Goal: Task Accomplishment & Management: Use online tool/utility

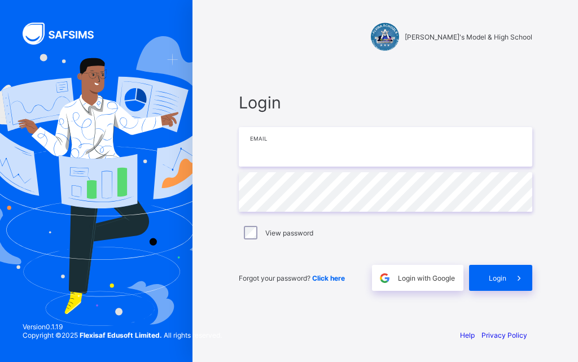
click at [307, 150] on input "email" at bounding box center [386, 147] width 294 height 40
type input "**********"
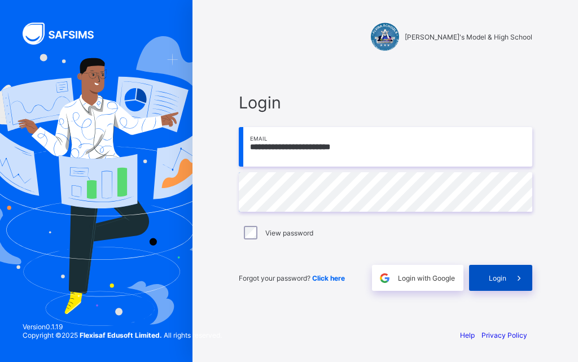
click at [491, 281] on span "Login" at bounding box center [498, 278] width 18 height 8
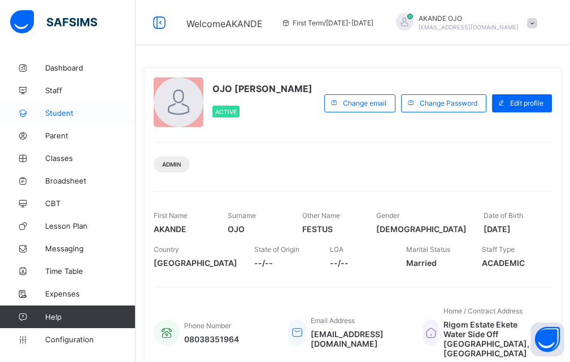
click at [70, 110] on span "Student" at bounding box center [90, 112] width 90 height 9
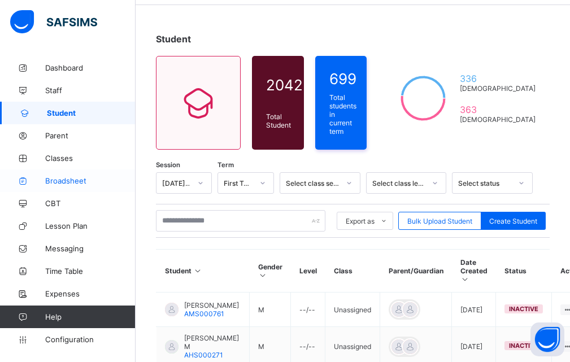
scroll to position [56, 0]
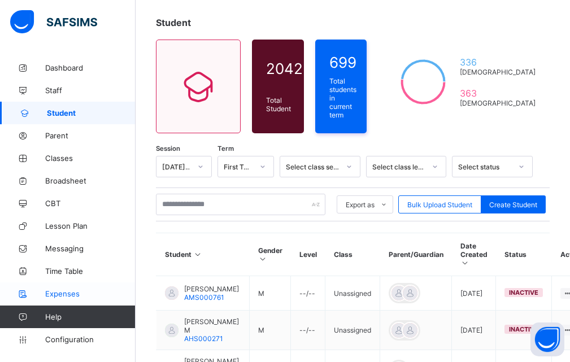
click at [81, 295] on span "Expenses" at bounding box center [90, 293] width 90 height 9
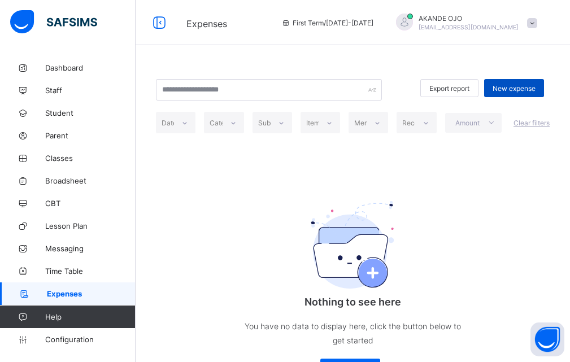
click at [516, 90] on span "New expense" at bounding box center [514, 88] width 43 height 8
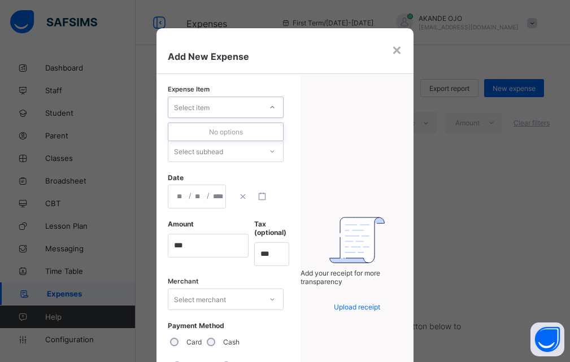
click at [269, 106] on icon at bounding box center [272, 107] width 7 height 11
click at [401, 54] on div "×" at bounding box center [396, 49] width 11 height 19
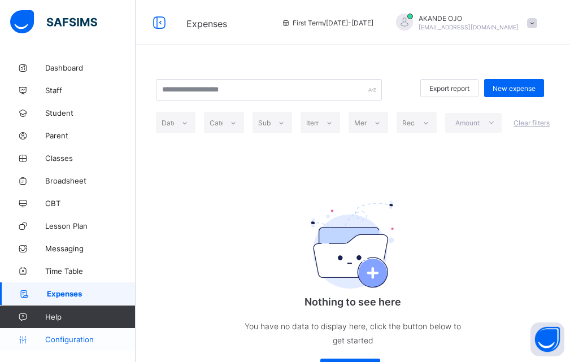
click at [68, 339] on span "Configuration" at bounding box center [90, 339] width 90 height 9
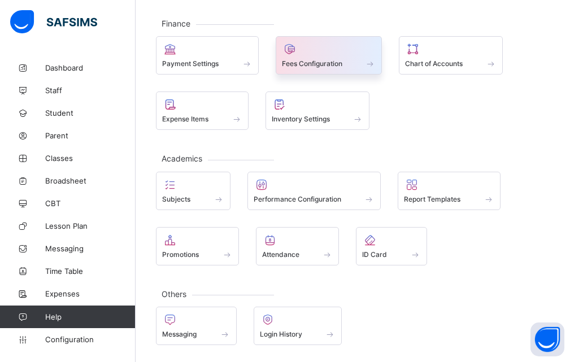
scroll to position [134, 0]
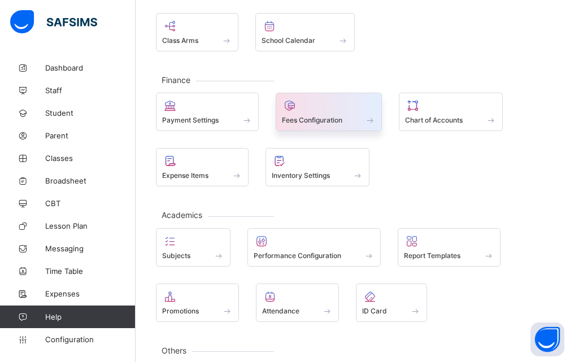
click at [316, 125] on div "Fees Configuration" at bounding box center [329, 120] width 94 height 10
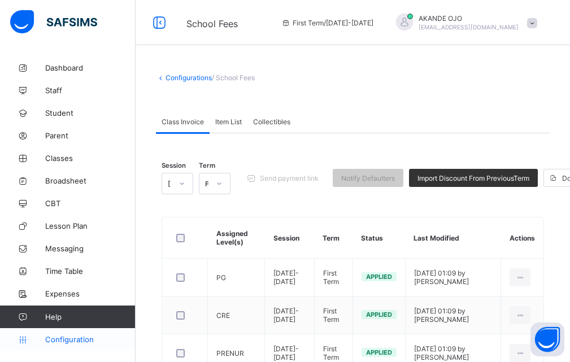
click at [73, 341] on span "Configuration" at bounding box center [90, 339] width 90 height 9
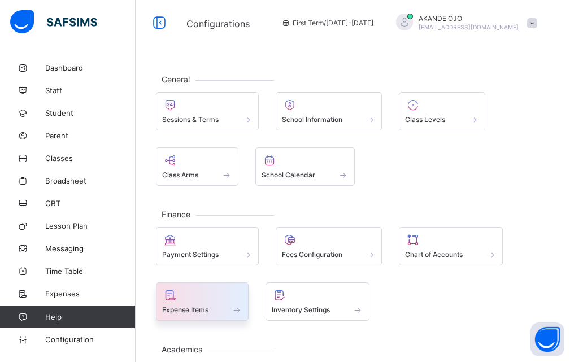
click at [193, 310] on span "Expense Items" at bounding box center [185, 310] width 46 height 8
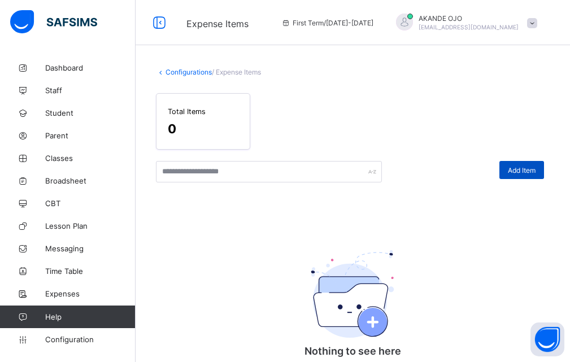
click at [519, 168] on span "Add Item" at bounding box center [522, 170] width 28 height 8
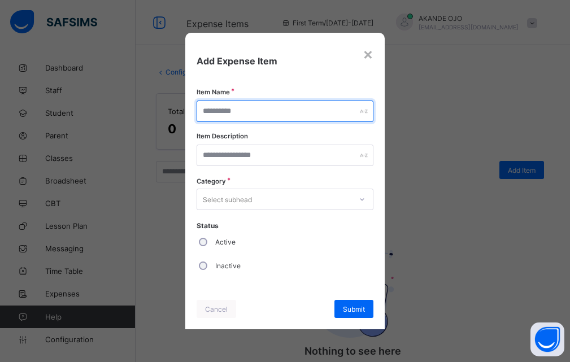
click at [253, 116] on input "text" at bounding box center [285, 111] width 177 height 21
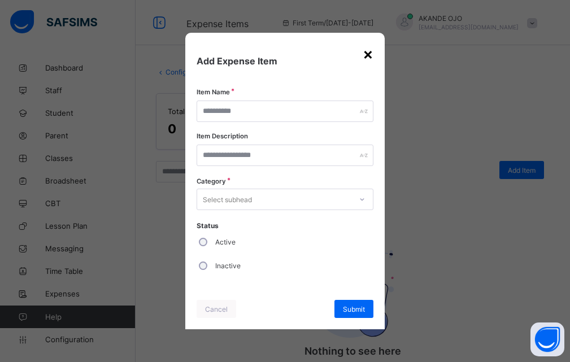
click at [372, 57] on div "×" at bounding box center [368, 53] width 11 height 19
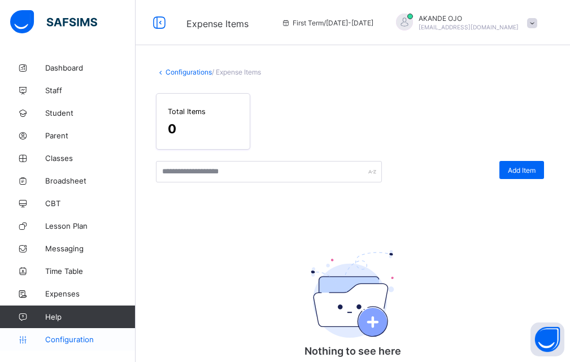
click at [76, 338] on span "Configuration" at bounding box center [90, 339] width 90 height 9
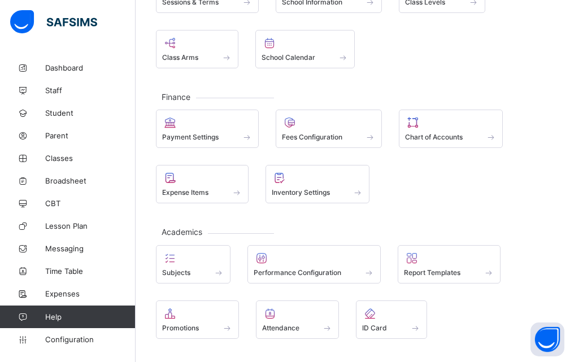
scroll to position [191, 0]
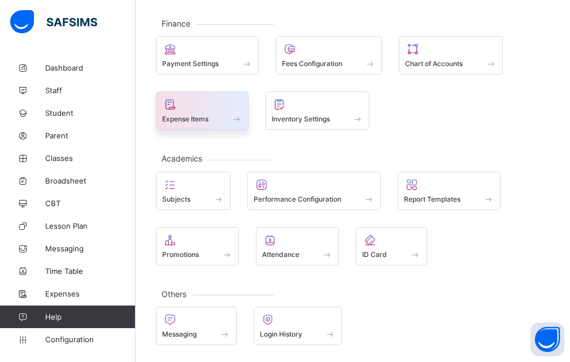
click at [191, 119] on span "Expense Items" at bounding box center [185, 119] width 46 height 8
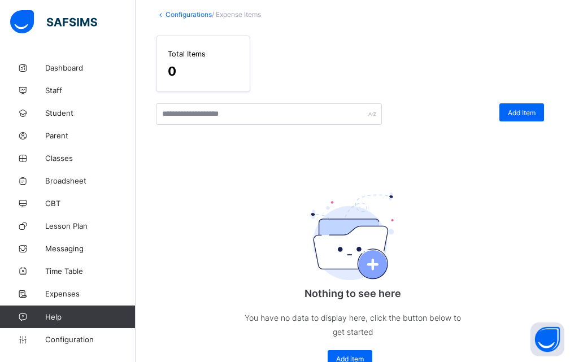
scroll to position [87, 0]
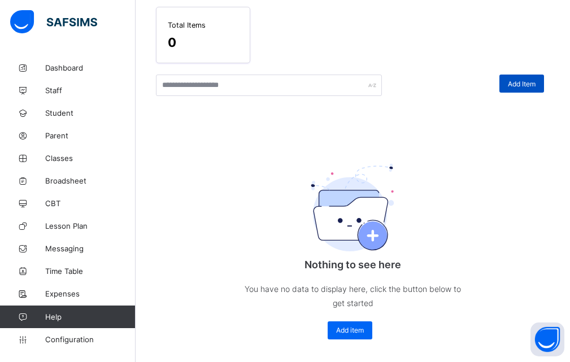
click at [513, 81] on div "Add Item" at bounding box center [521, 84] width 45 height 18
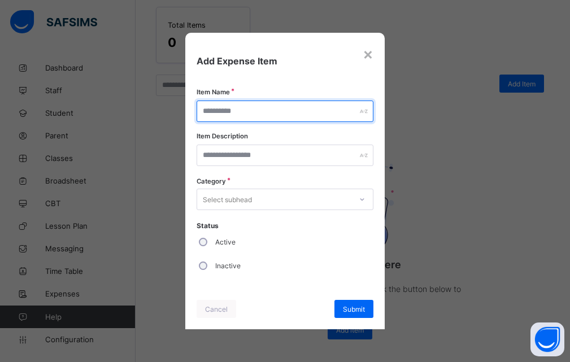
click at [268, 116] on input "text" at bounding box center [285, 111] width 177 height 21
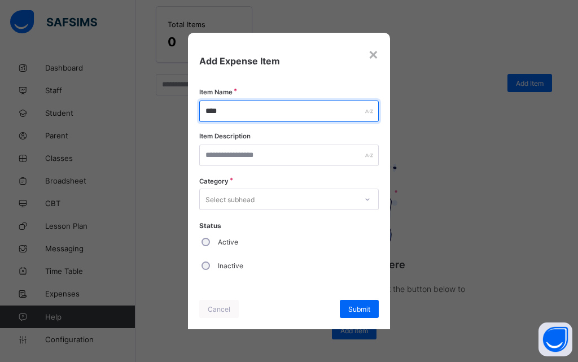
type input "***"
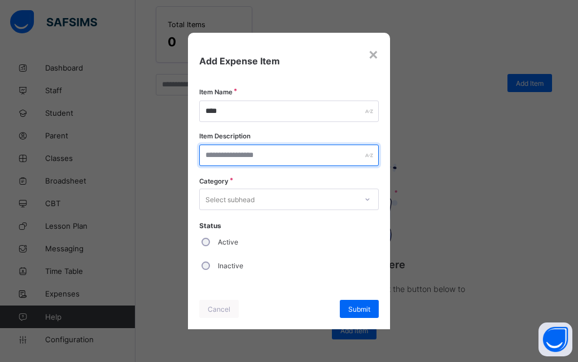
click at [209, 159] on input "text" at bounding box center [289, 155] width 180 height 21
type input "*"
type input "**********"
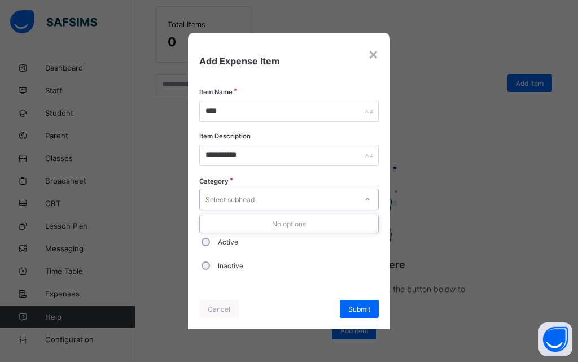
click at [236, 202] on div "Select subhead" at bounding box center [230, 199] width 49 height 21
click at [285, 202] on div "Select subhead" at bounding box center [278, 199] width 157 height 16
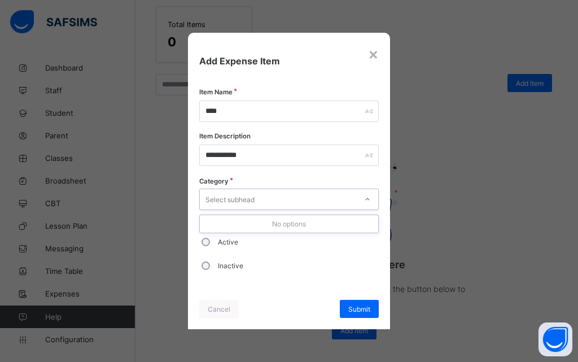
click at [282, 227] on div "No options" at bounding box center [289, 224] width 179 height 18
click at [275, 207] on div "Select subhead" at bounding box center [289, 199] width 180 height 21
click at [376, 55] on div "×" at bounding box center [373, 53] width 11 height 19
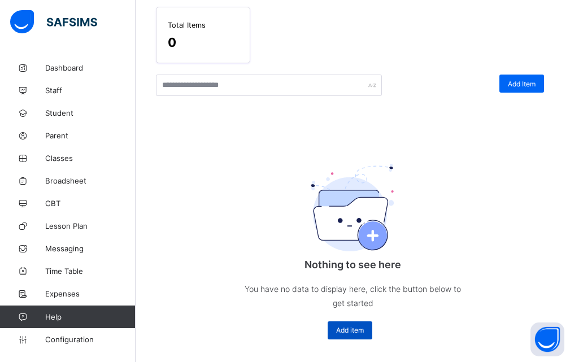
click at [342, 328] on span "Add item" at bounding box center [350, 330] width 28 height 8
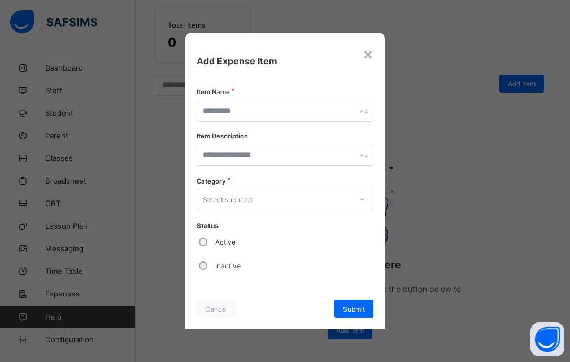
click at [297, 197] on div "Select subhead" at bounding box center [274, 199] width 154 height 16
click at [475, 206] on div "× Add Expense Item Item Name Item Description Category 0 results available. Sel…" at bounding box center [285, 181] width 570 height 362
click at [371, 57] on div "×" at bounding box center [368, 53] width 11 height 19
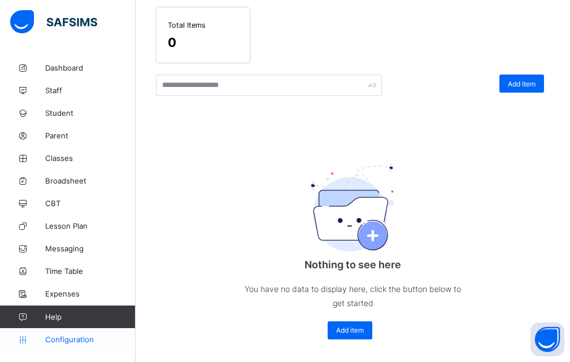
click at [51, 339] on span "Configuration" at bounding box center [90, 339] width 90 height 9
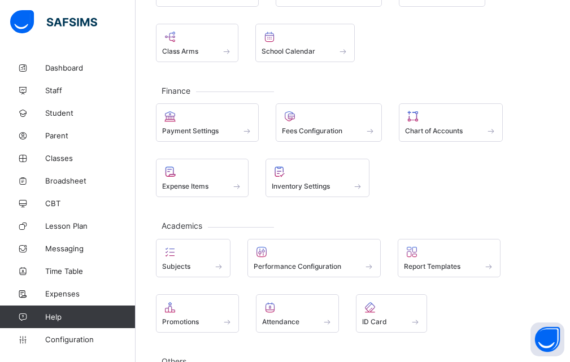
scroll to position [191, 0]
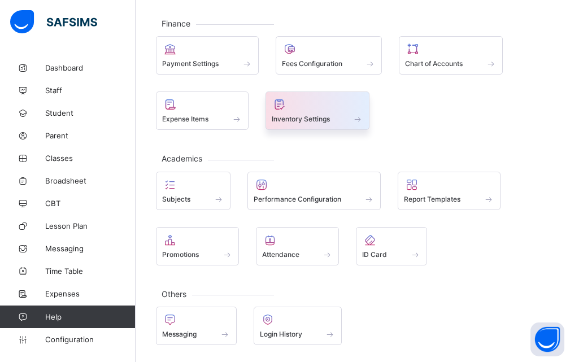
click at [314, 118] on span "Inventory Settings" at bounding box center [301, 119] width 58 height 8
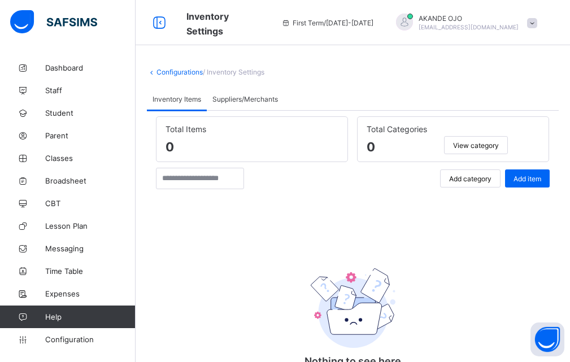
click at [466, 173] on div "Add category" at bounding box center [470, 178] width 60 height 18
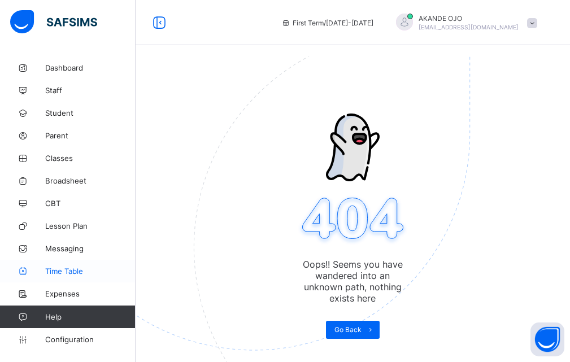
scroll to position [56, 0]
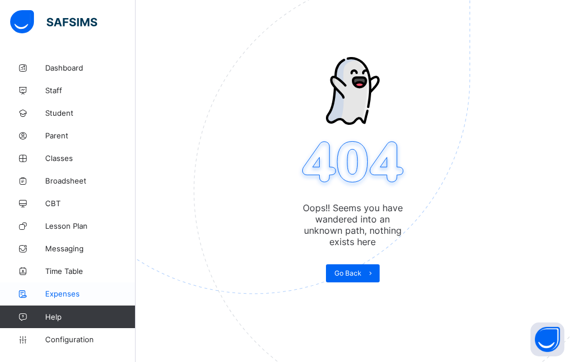
click at [77, 297] on span "Expenses" at bounding box center [90, 293] width 90 height 9
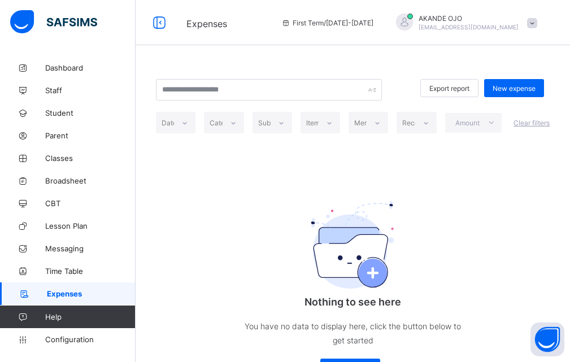
click at [234, 125] on icon at bounding box center [233, 122] width 7 height 11
click at [285, 126] on icon at bounding box center [281, 122] width 7 height 11
click at [55, 341] on span "Configuration" at bounding box center [90, 339] width 90 height 9
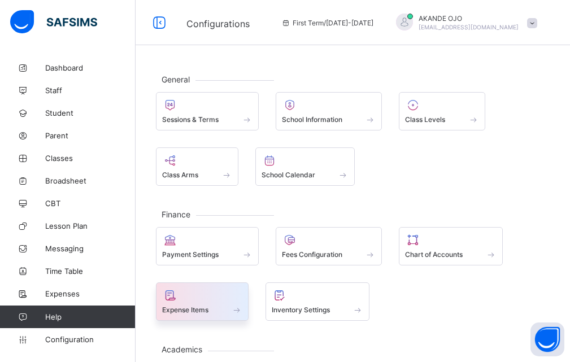
click at [198, 302] on div at bounding box center [202, 296] width 80 height 14
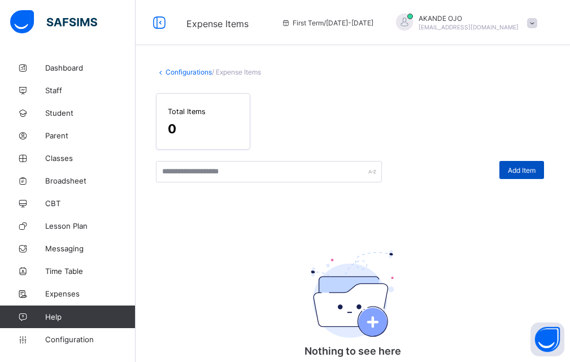
click at [528, 168] on span "Add Item" at bounding box center [522, 170] width 28 height 8
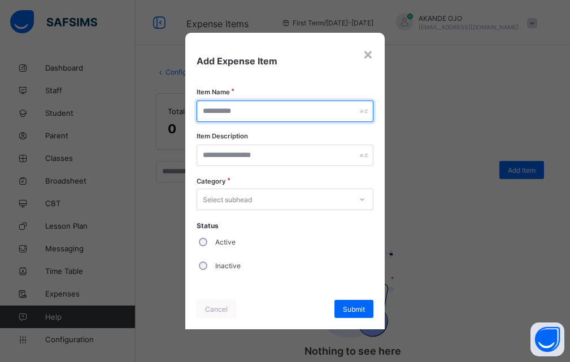
click at [288, 115] on input "text" at bounding box center [285, 111] width 177 height 21
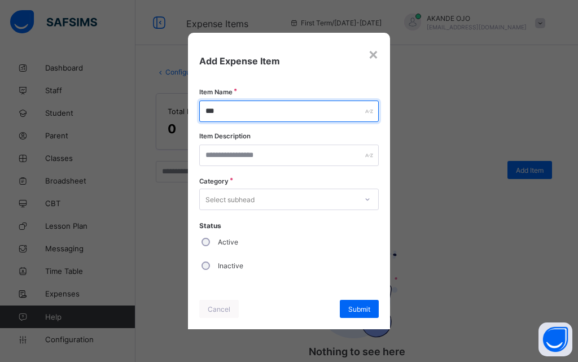
type input "***"
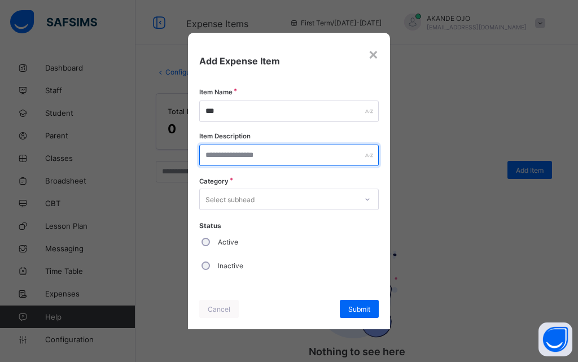
click at [274, 153] on input "text" at bounding box center [289, 155] width 180 height 21
type input "**********"
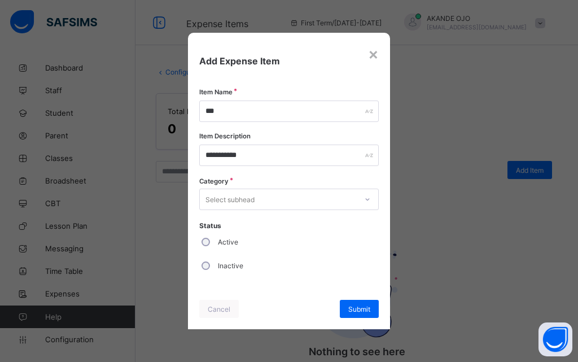
click at [296, 202] on div "Select subhead" at bounding box center [278, 199] width 157 height 16
click at [263, 224] on div "No options" at bounding box center [289, 224] width 179 height 18
click at [212, 264] on div "Inactive" at bounding box center [221, 266] width 44 height 24
click at [370, 307] on span "Submit" at bounding box center [360, 309] width 22 height 8
click at [303, 198] on div "Select subhead" at bounding box center [278, 199] width 157 height 16
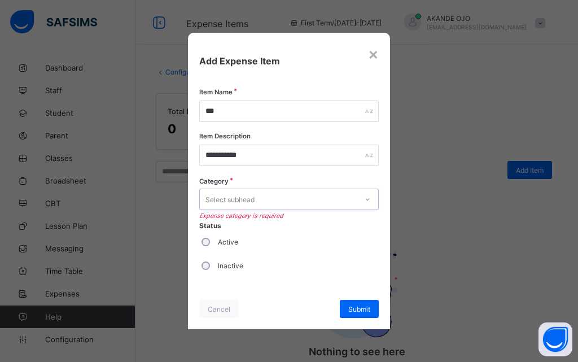
click at [303, 198] on div "Select subhead" at bounding box center [278, 199] width 157 height 16
click at [377, 52] on div "×" at bounding box center [373, 53] width 11 height 19
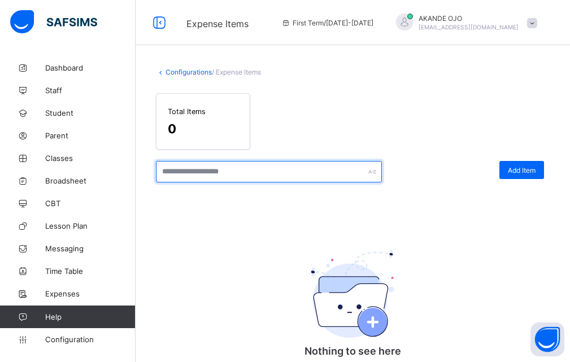
click at [368, 171] on input "text" at bounding box center [269, 171] width 226 height 21
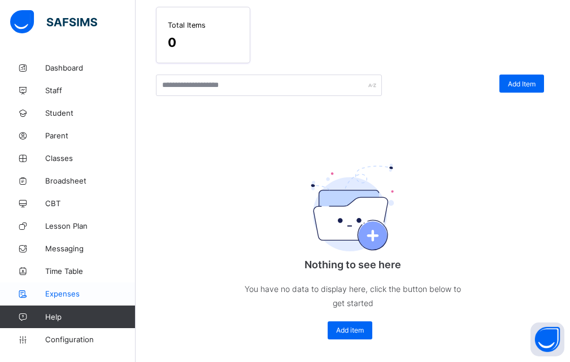
click at [54, 294] on span "Expenses" at bounding box center [90, 293] width 90 height 9
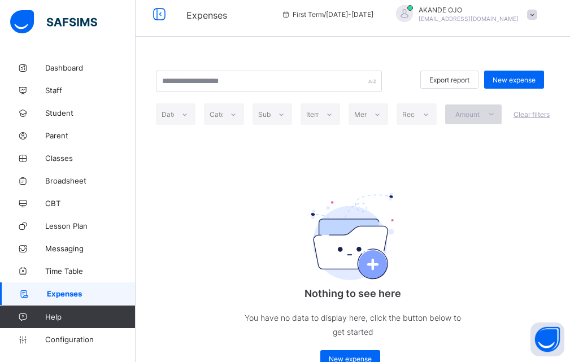
scroll to position [38, 0]
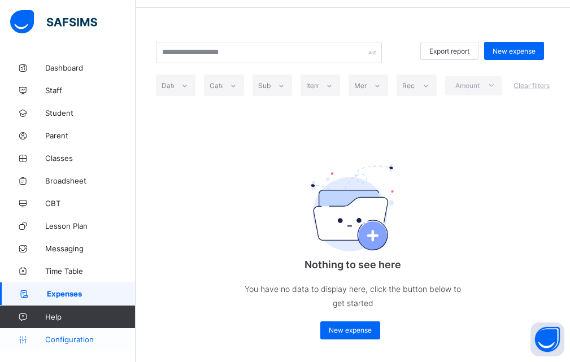
click at [76, 339] on span "Configuration" at bounding box center [90, 339] width 90 height 9
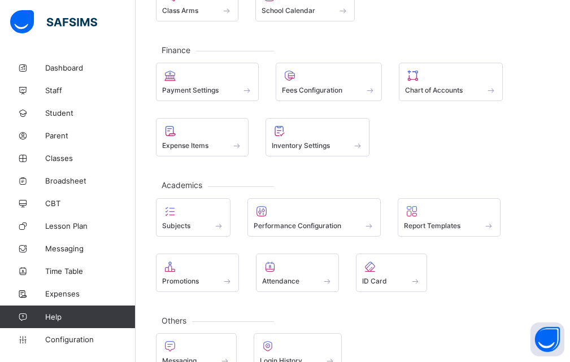
scroll to position [191, 0]
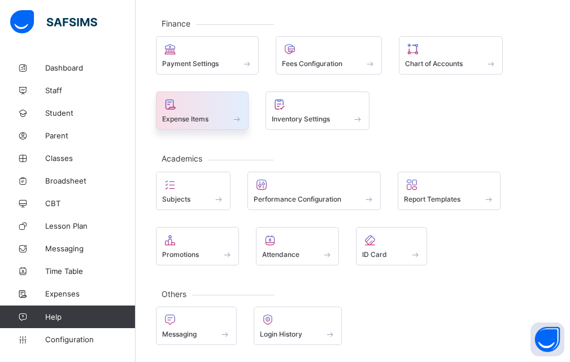
click at [233, 124] on div "Expense Items" at bounding box center [202, 111] width 93 height 38
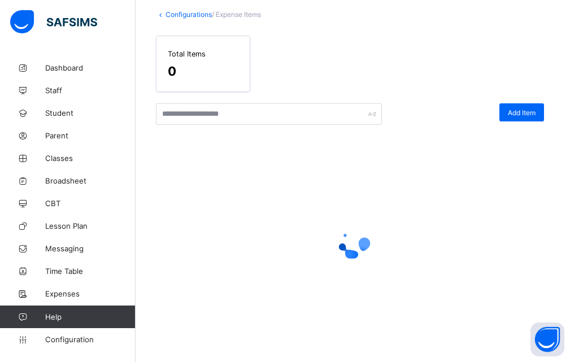
scroll to position [87, 0]
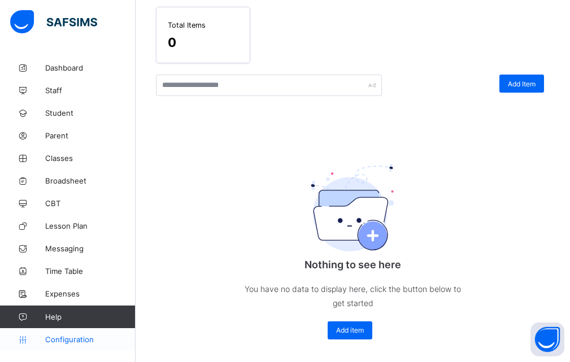
click at [68, 336] on span "Configuration" at bounding box center [90, 339] width 90 height 9
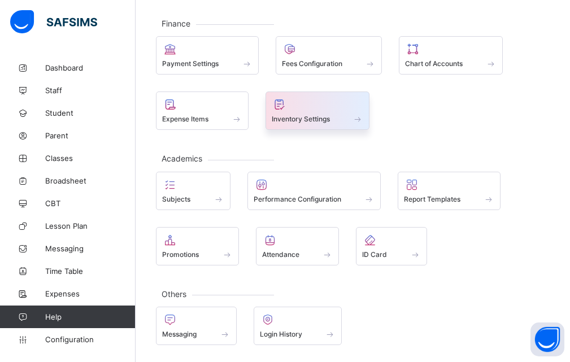
click at [340, 116] on div "Inventory Settings" at bounding box center [318, 119] width 92 height 10
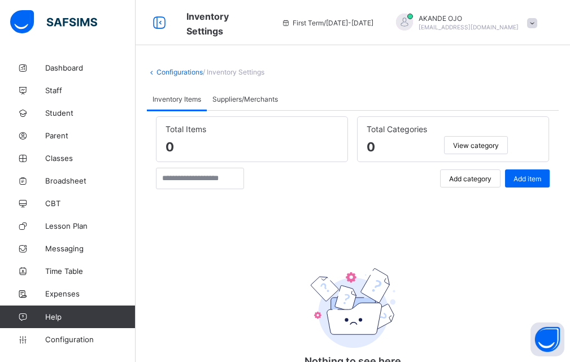
click at [462, 140] on div "View category" at bounding box center [476, 145] width 64 height 18
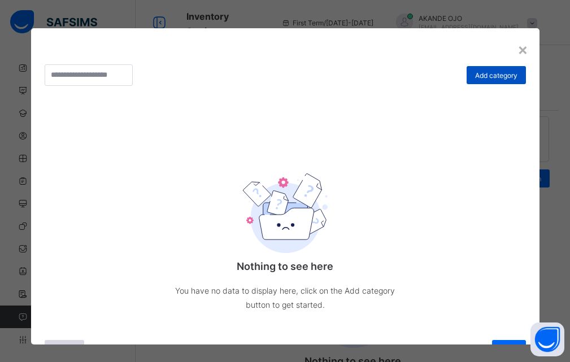
click at [495, 69] on div "Add category" at bounding box center [496, 75] width 59 height 18
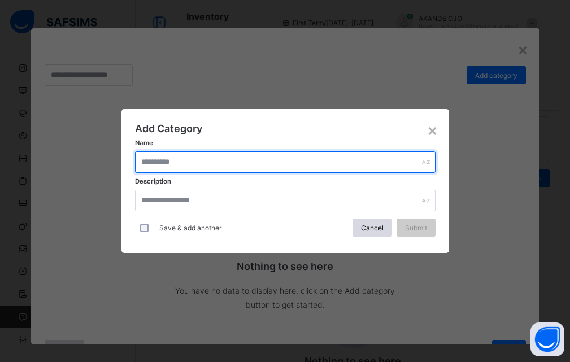
click at [194, 153] on input "text" at bounding box center [285, 161] width 301 height 21
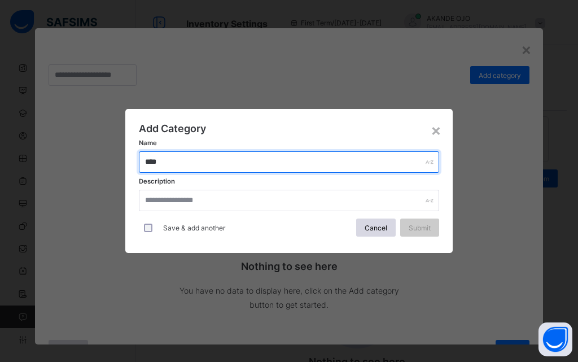
type input "***"
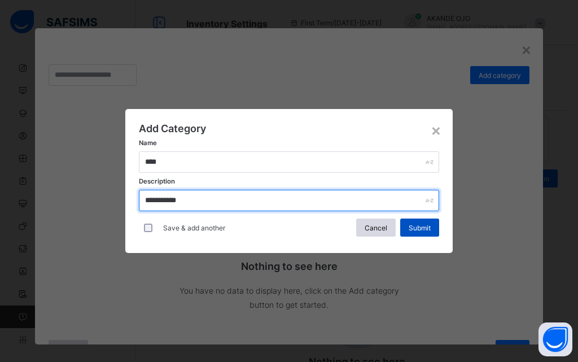
type input "**********"
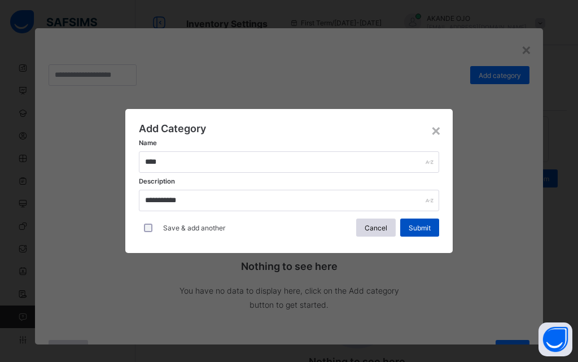
click at [421, 226] on span "Submit" at bounding box center [420, 228] width 22 height 8
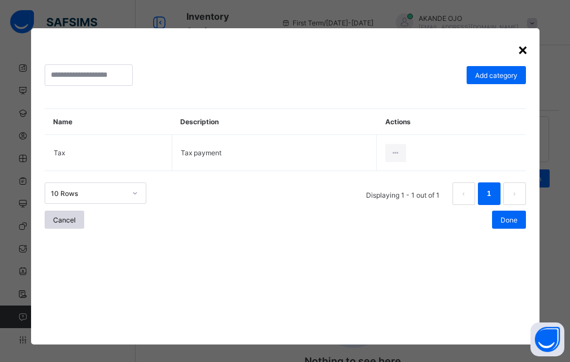
click at [517, 50] on div "×" at bounding box center [522, 49] width 11 height 19
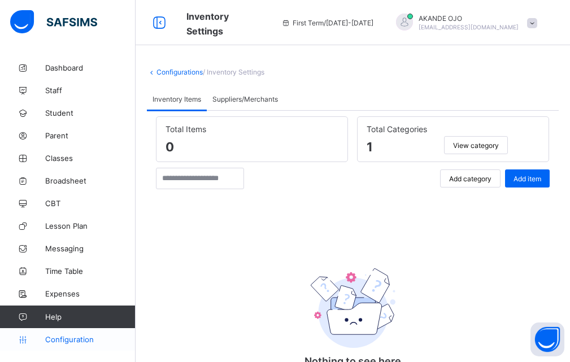
click at [74, 337] on span "Configuration" at bounding box center [90, 339] width 90 height 9
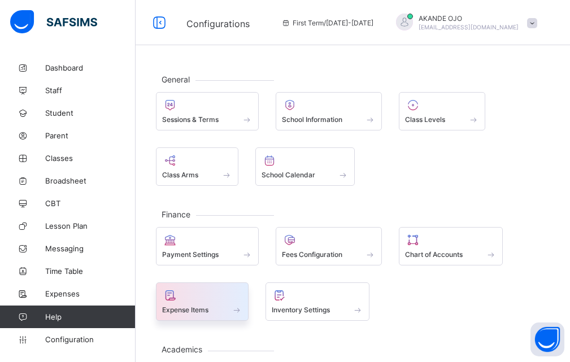
click at [170, 299] on icon at bounding box center [170, 296] width 16 height 14
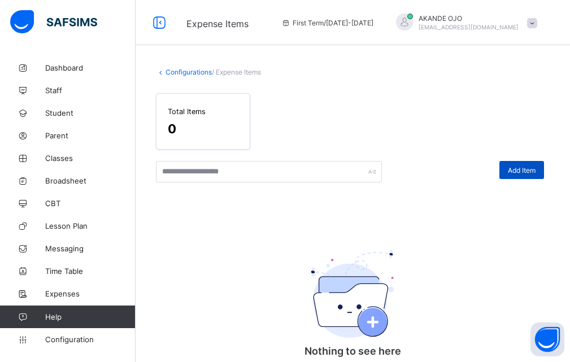
click at [530, 168] on span "Add Item" at bounding box center [522, 170] width 28 height 8
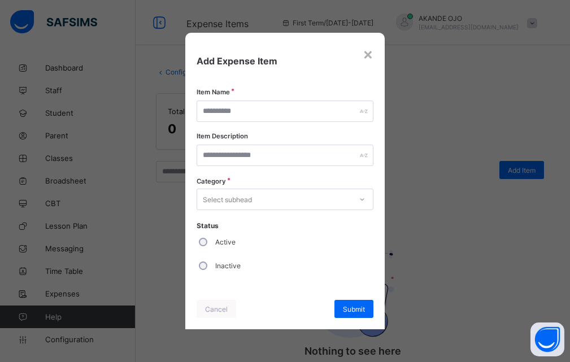
click at [275, 195] on div "Select subhead" at bounding box center [274, 199] width 154 height 16
click at [368, 60] on div "×" at bounding box center [368, 53] width 11 height 19
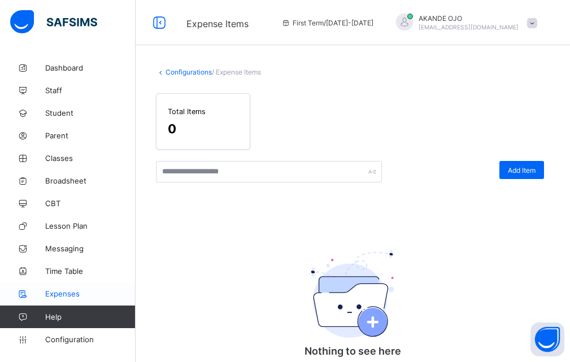
click at [49, 295] on span "Expenses" at bounding box center [90, 293] width 90 height 9
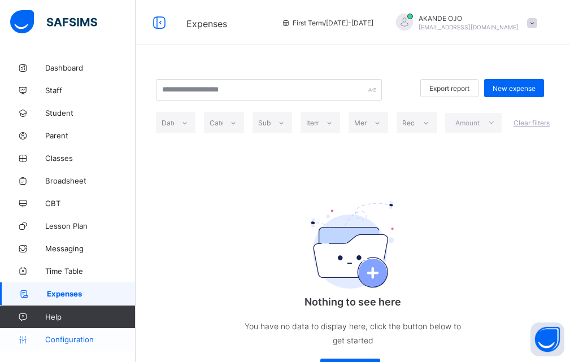
click at [79, 338] on span "Configuration" at bounding box center [90, 339] width 90 height 9
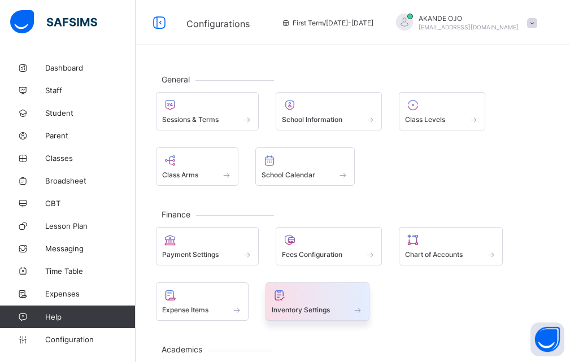
click at [293, 309] on span "Inventory Settings" at bounding box center [301, 310] width 58 height 8
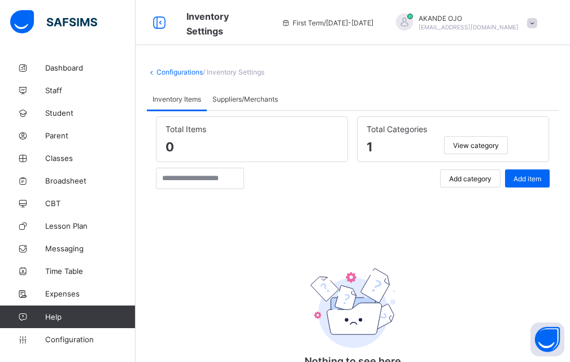
click at [227, 97] on span "Suppliers/Merchants" at bounding box center [245, 99] width 66 height 8
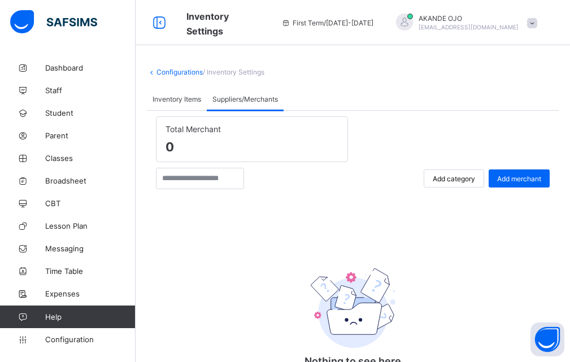
click at [173, 95] on span "Inventory Items" at bounding box center [177, 99] width 49 height 8
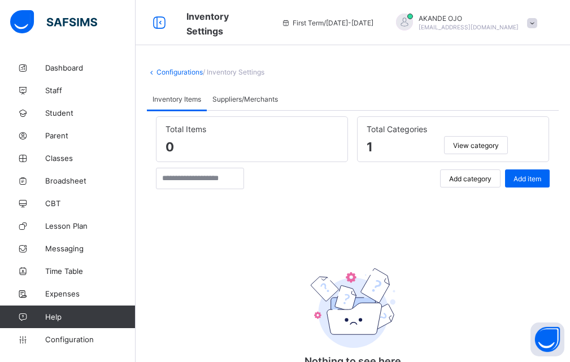
click at [491, 146] on span "View category" at bounding box center [476, 145] width 46 height 8
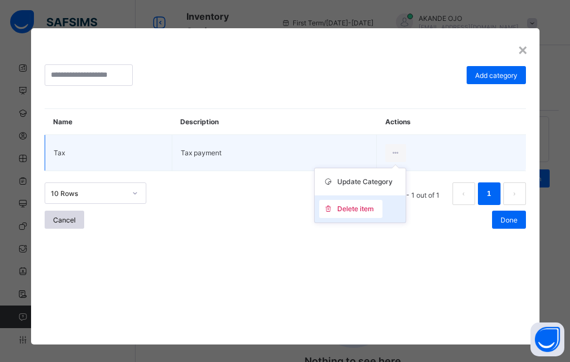
click at [360, 212] on span "Delete item" at bounding box center [355, 208] width 37 height 8
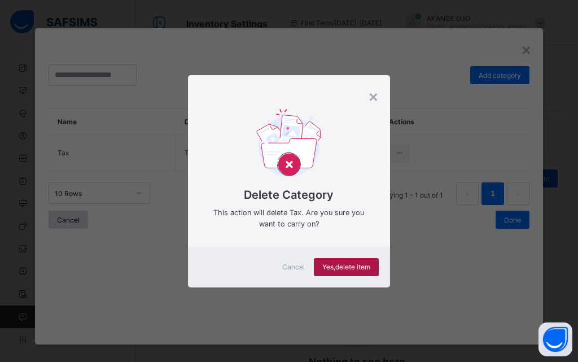
click at [323, 265] on span "Yes, delete item" at bounding box center [347, 267] width 48 height 8
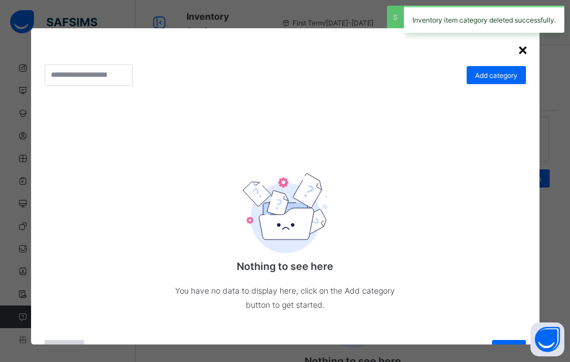
click at [517, 50] on div "×" at bounding box center [522, 49] width 11 height 19
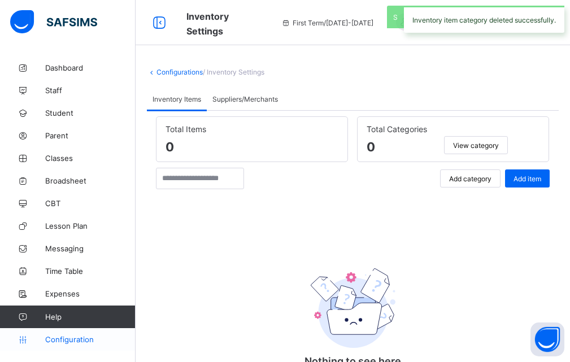
click at [67, 339] on span "Configuration" at bounding box center [90, 339] width 90 height 9
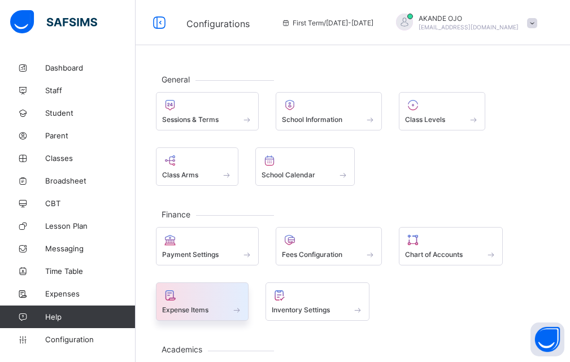
click at [192, 314] on span "Expense Items" at bounding box center [185, 310] width 46 height 8
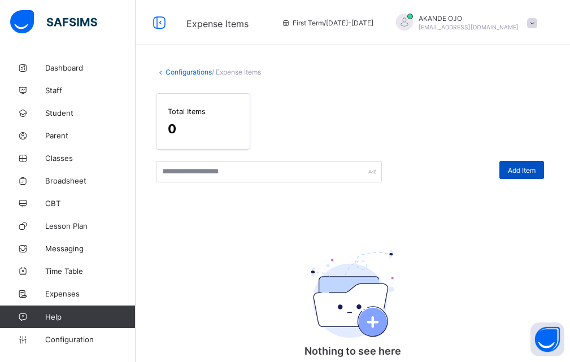
click at [523, 172] on span "Add Item" at bounding box center [522, 170] width 28 height 8
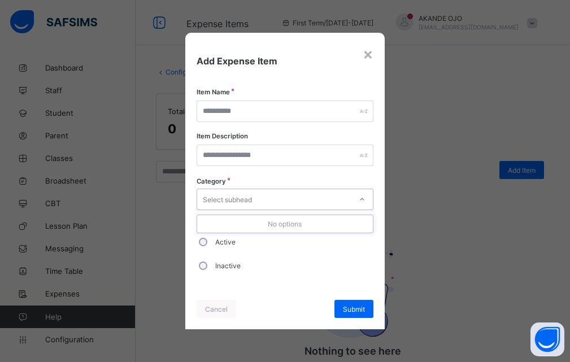
click at [250, 198] on div "Select subhead" at bounding box center [227, 199] width 49 height 21
click at [260, 200] on div "Select subhead" at bounding box center [274, 199] width 154 height 16
click at [229, 204] on div "Select subhead" at bounding box center [227, 199] width 49 height 21
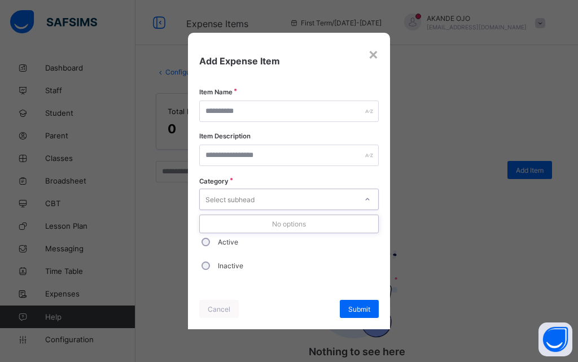
click at [249, 202] on div "Select subhead" at bounding box center [230, 199] width 49 height 21
click at [249, 201] on div "Select subhead" at bounding box center [230, 199] width 49 height 21
click at [377, 53] on div "×" at bounding box center [373, 53] width 11 height 19
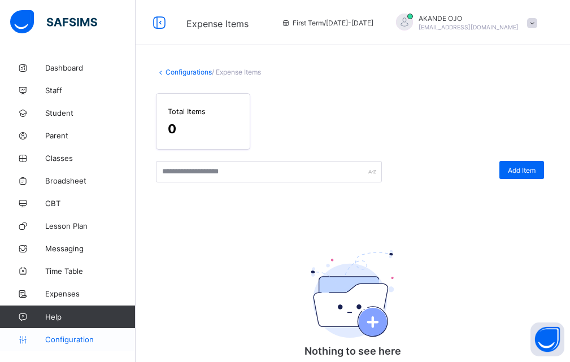
click at [67, 339] on span "Configuration" at bounding box center [90, 339] width 90 height 9
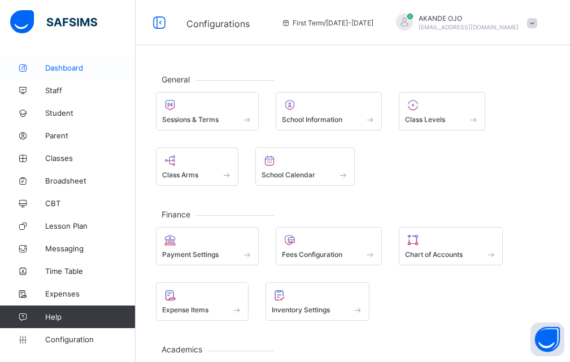
click at [62, 68] on span "Dashboard" at bounding box center [90, 67] width 90 height 9
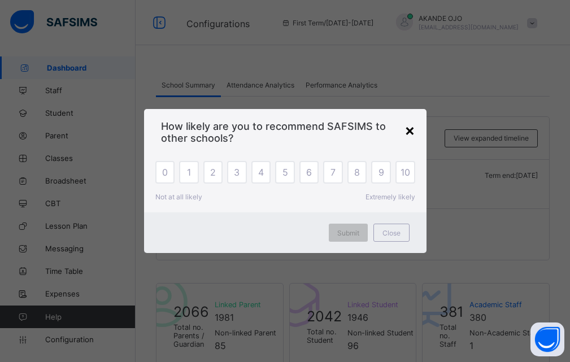
click at [406, 129] on div "×" at bounding box center [409, 129] width 11 height 19
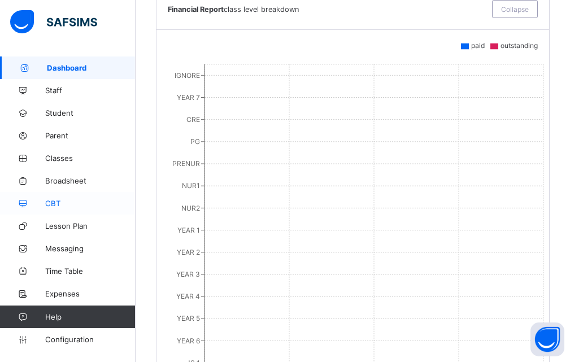
scroll to position [730, 0]
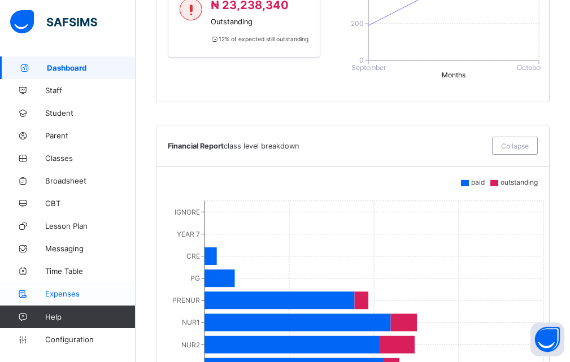
click at [69, 295] on span "Expenses" at bounding box center [90, 293] width 90 height 9
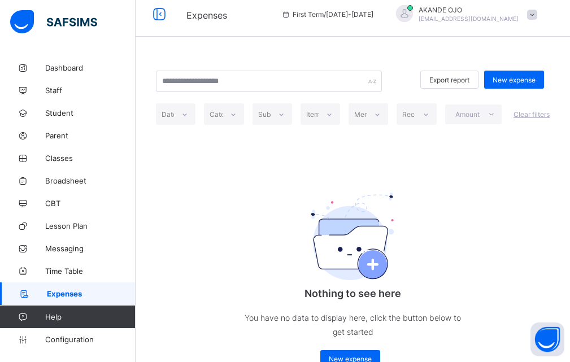
scroll to position [38, 0]
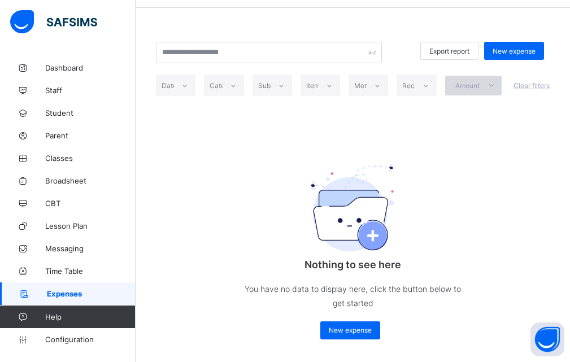
click at [496, 82] on icon at bounding box center [491, 85] width 9 height 8
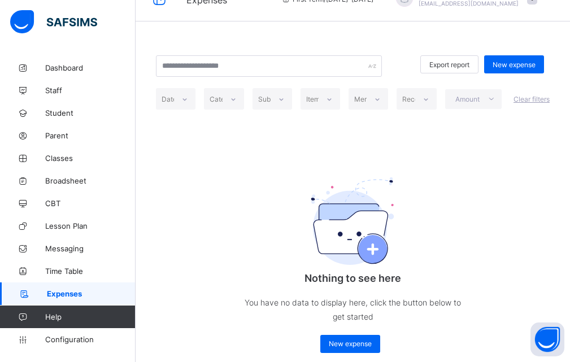
scroll to position [0, 0]
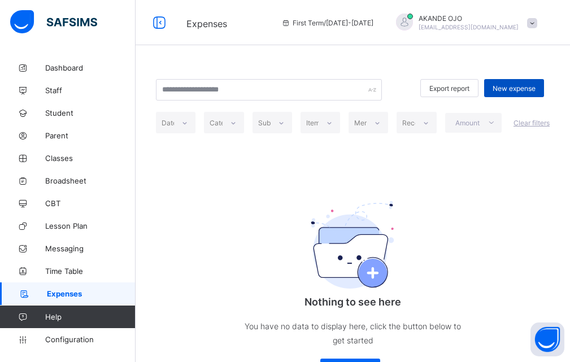
click at [525, 93] on div "New expense" at bounding box center [514, 88] width 60 height 18
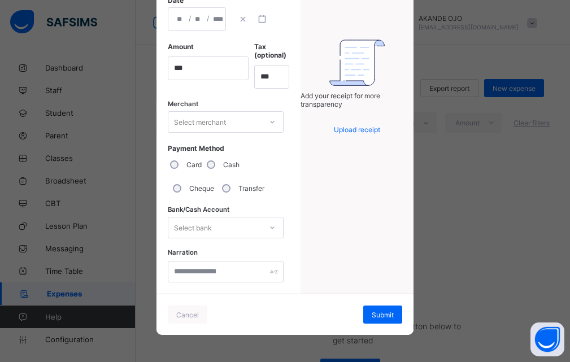
scroll to position [179, 0]
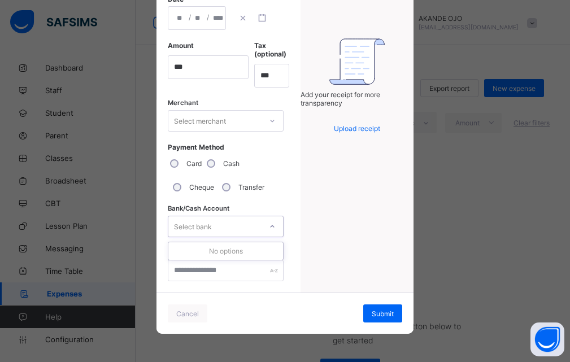
click at [250, 227] on div "Select bank" at bounding box center [214, 227] width 93 height 16
click at [250, 226] on div "Select bank" at bounding box center [214, 227] width 93 height 16
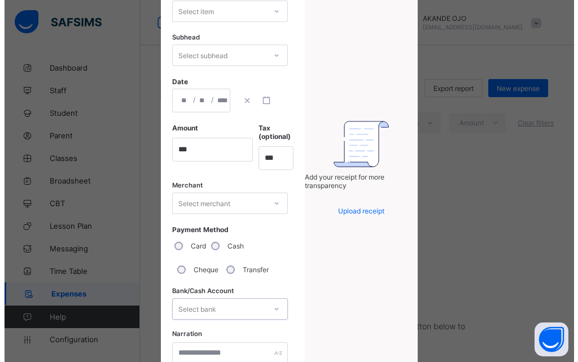
scroll to position [0, 0]
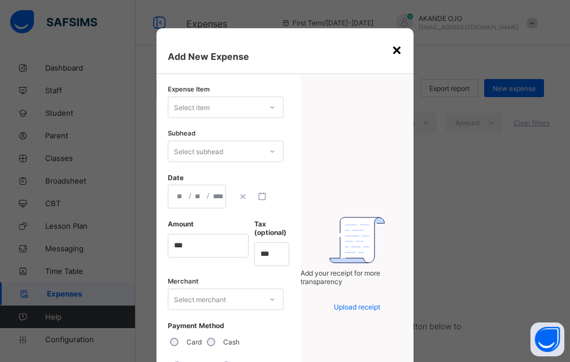
click at [393, 51] on div "×" at bounding box center [396, 49] width 11 height 19
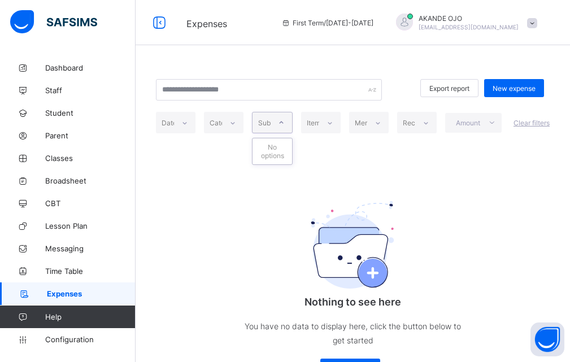
click at [283, 124] on icon at bounding box center [281, 122] width 7 height 11
click at [75, 343] on span "Configuration" at bounding box center [90, 339] width 90 height 9
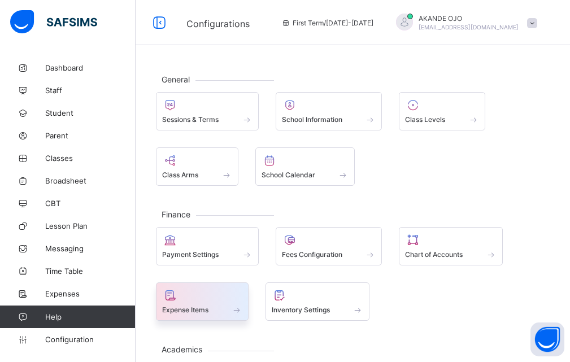
click at [190, 307] on span "Expense Items" at bounding box center [185, 310] width 46 height 8
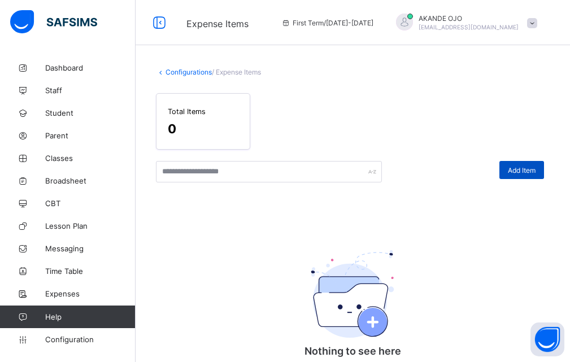
click at [536, 172] on span "Add Item" at bounding box center [522, 170] width 28 height 8
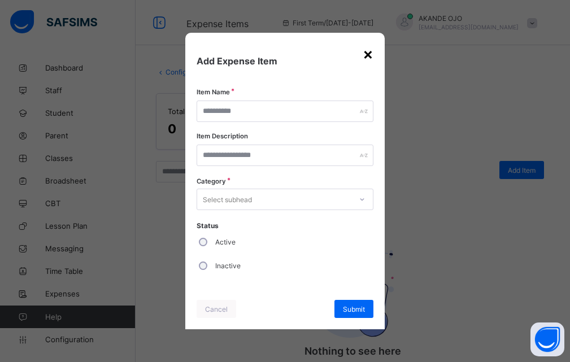
click at [369, 50] on div "×" at bounding box center [368, 53] width 11 height 19
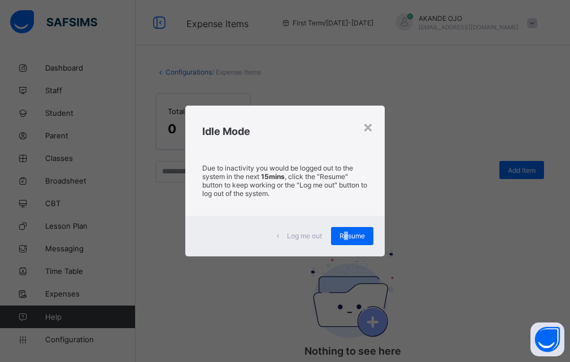
click at [347, 237] on span "Resume" at bounding box center [351, 236] width 25 height 8
click at [350, 235] on span "Resume" at bounding box center [351, 236] width 25 height 8
